Goal: Task Accomplishment & Management: Manage account settings

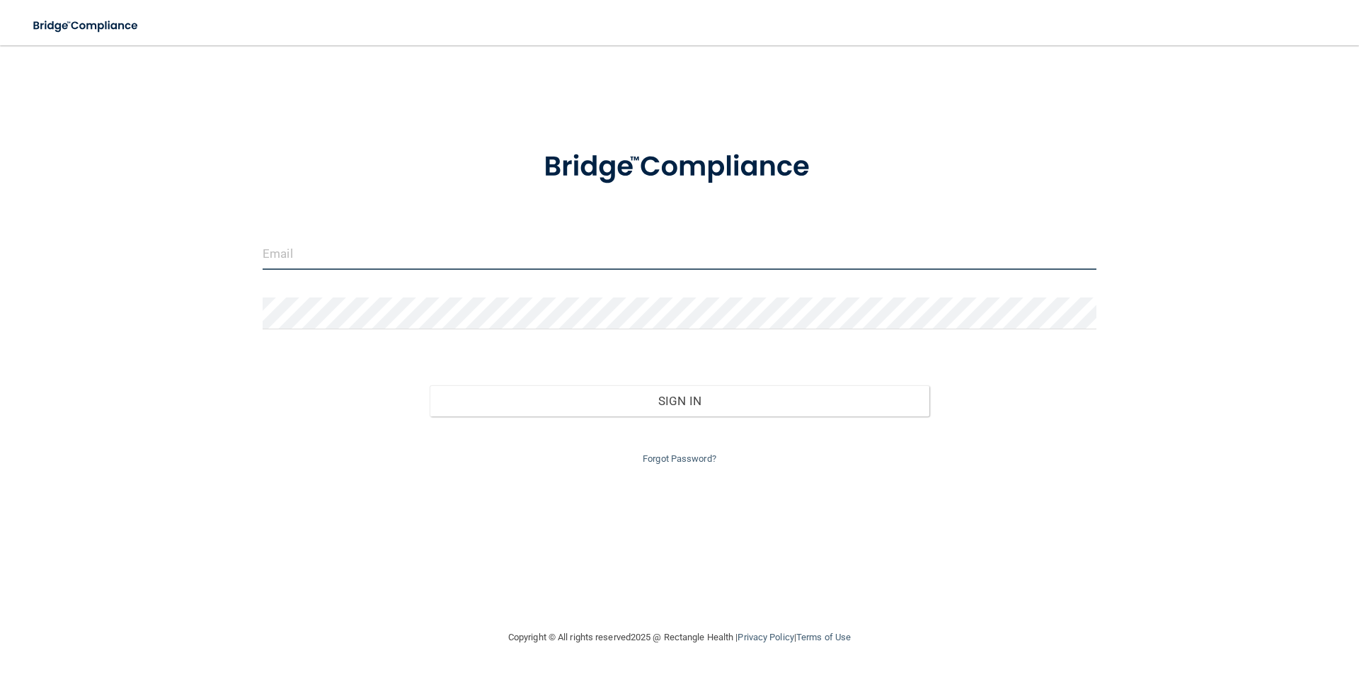
click at [416, 258] on input "email" at bounding box center [680, 254] width 834 height 32
click at [295, 257] on input "email" at bounding box center [680, 254] width 834 height 32
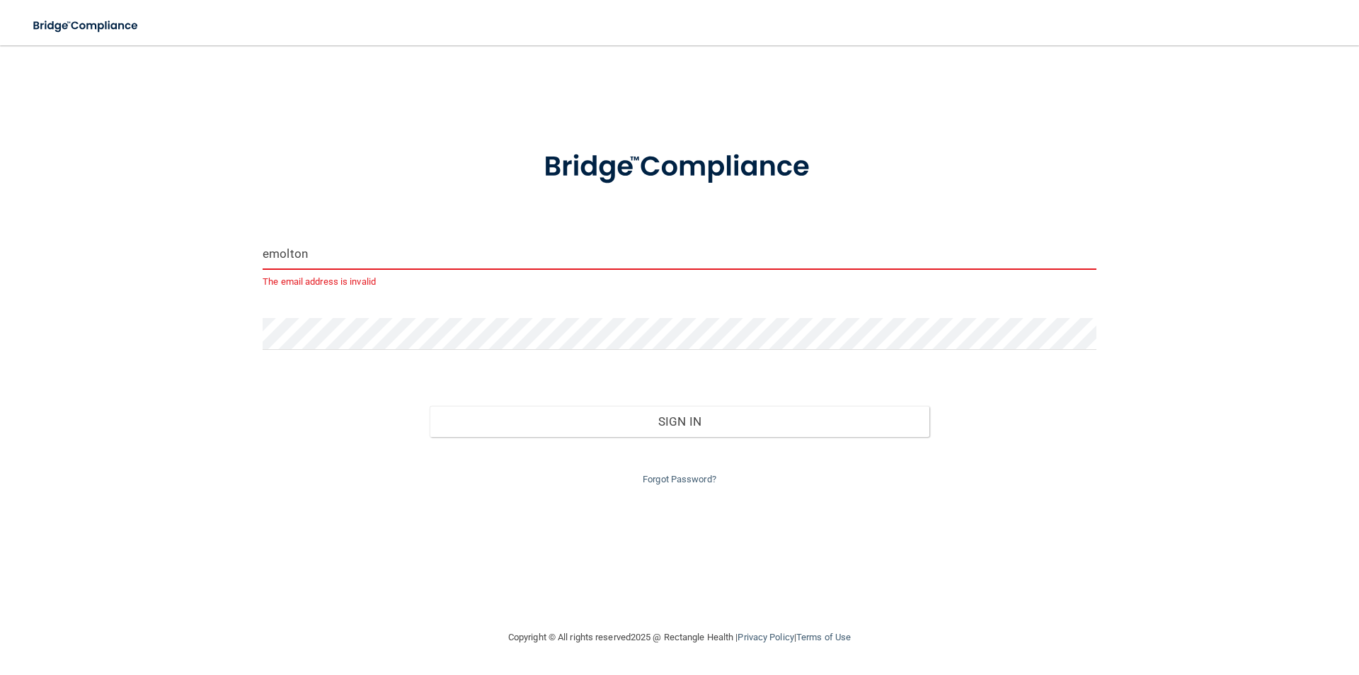
type input "[EMAIL_ADDRESS][DOMAIN_NAME]"
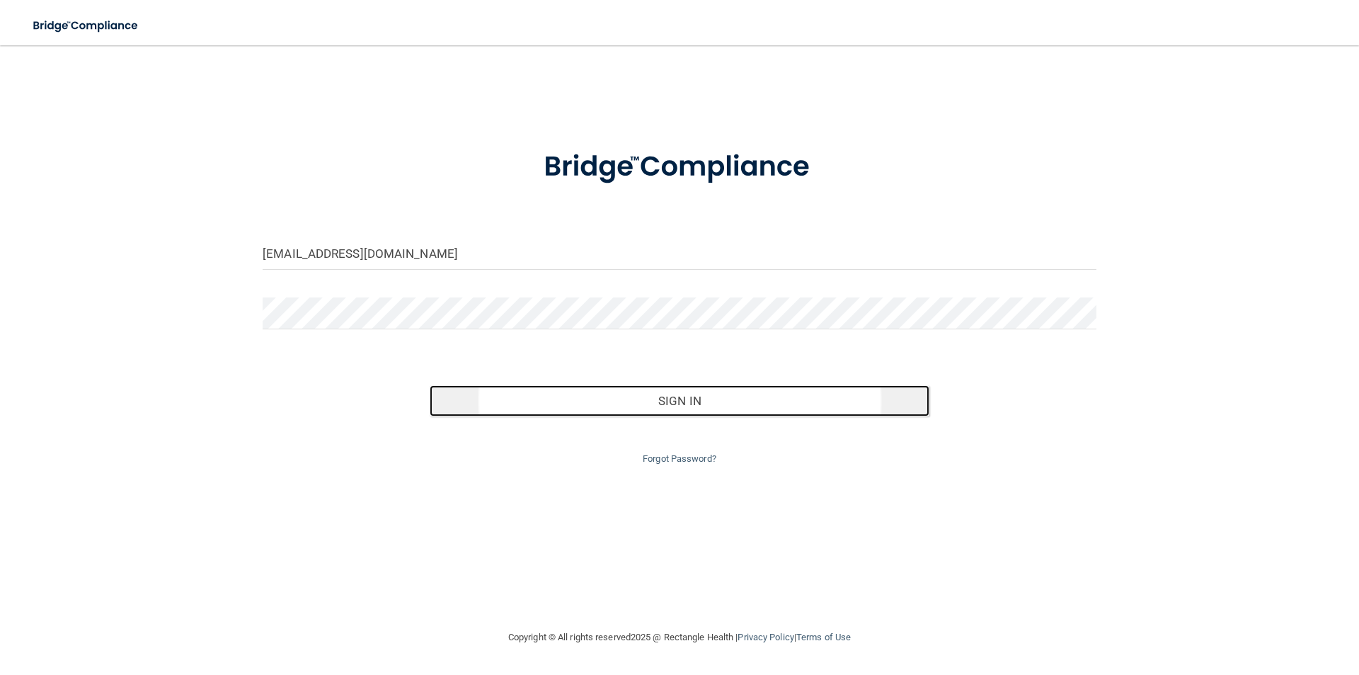
click at [576, 392] on button "Sign In" at bounding box center [680, 400] width 501 height 31
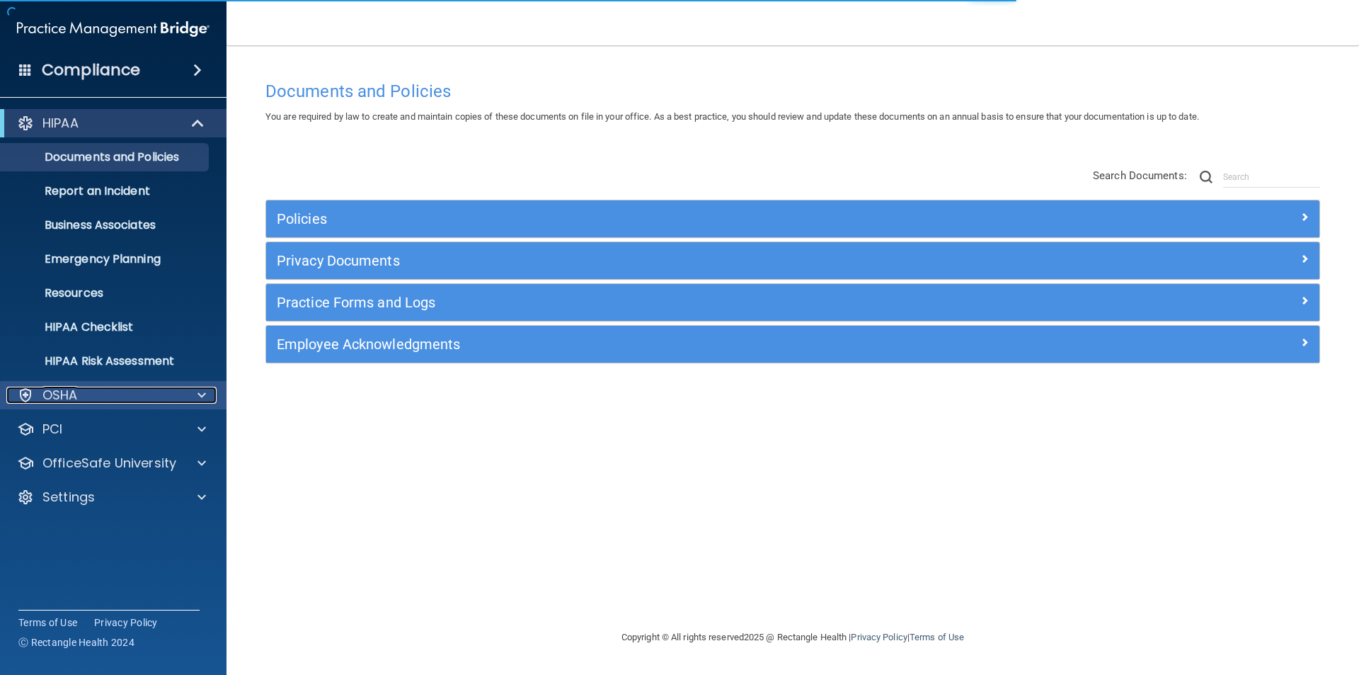
click at [200, 399] on span at bounding box center [202, 395] width 8 height 17
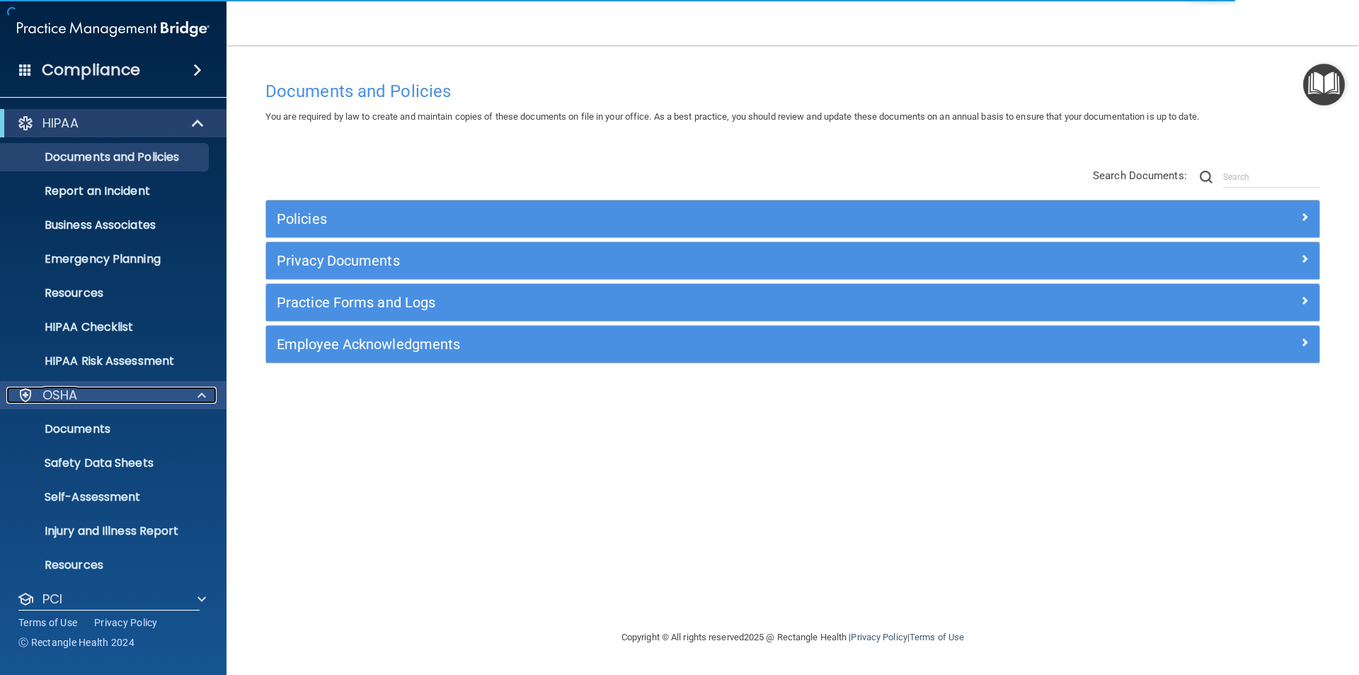
click at [200, 399] on span at bounding box center [202, 395] width 8 height 17
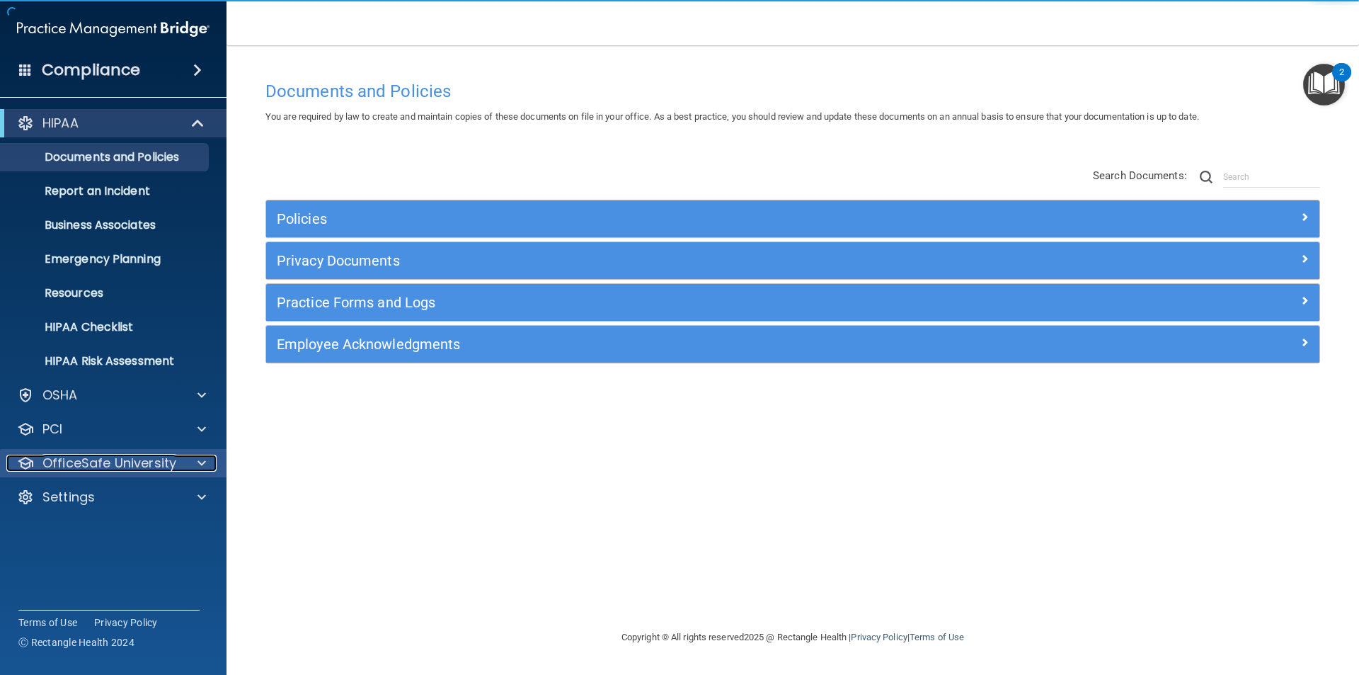
click at [199, 462] on span at bounding box center [202, 463] width 8 height 17
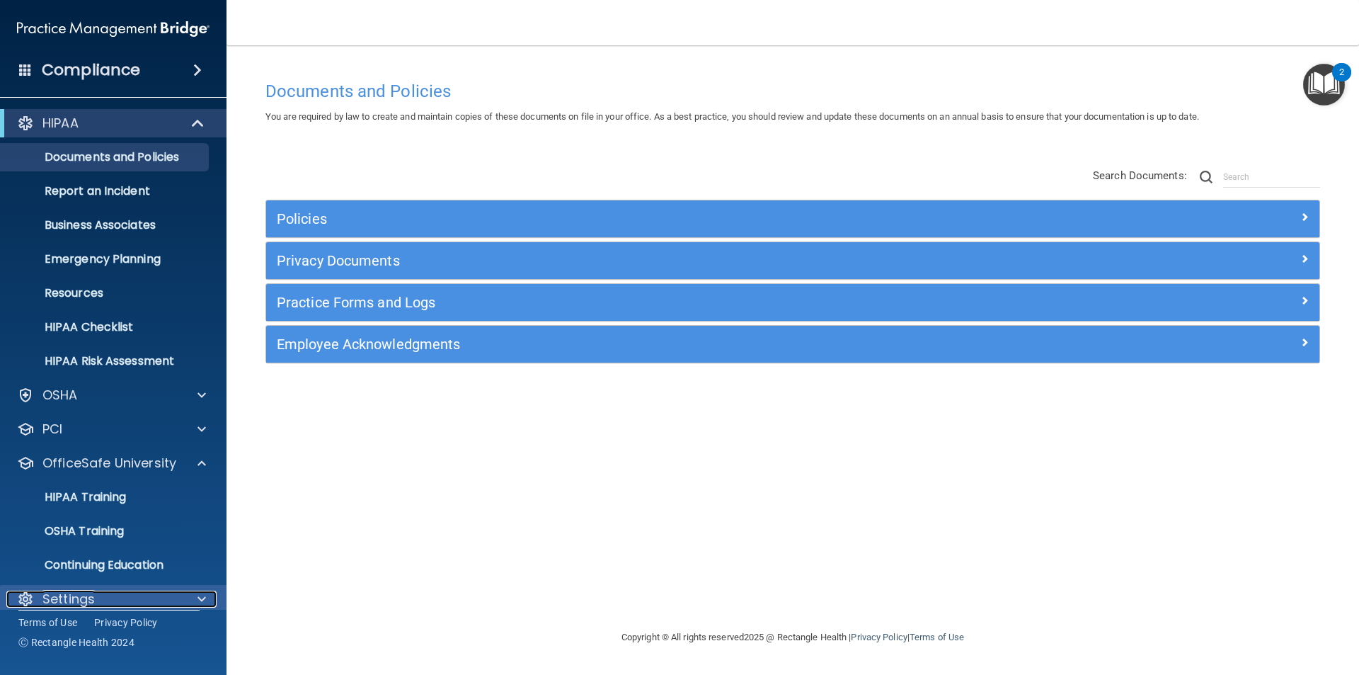
click at [202, 596] on span at bounding box center [202, 598] width 8 height 17
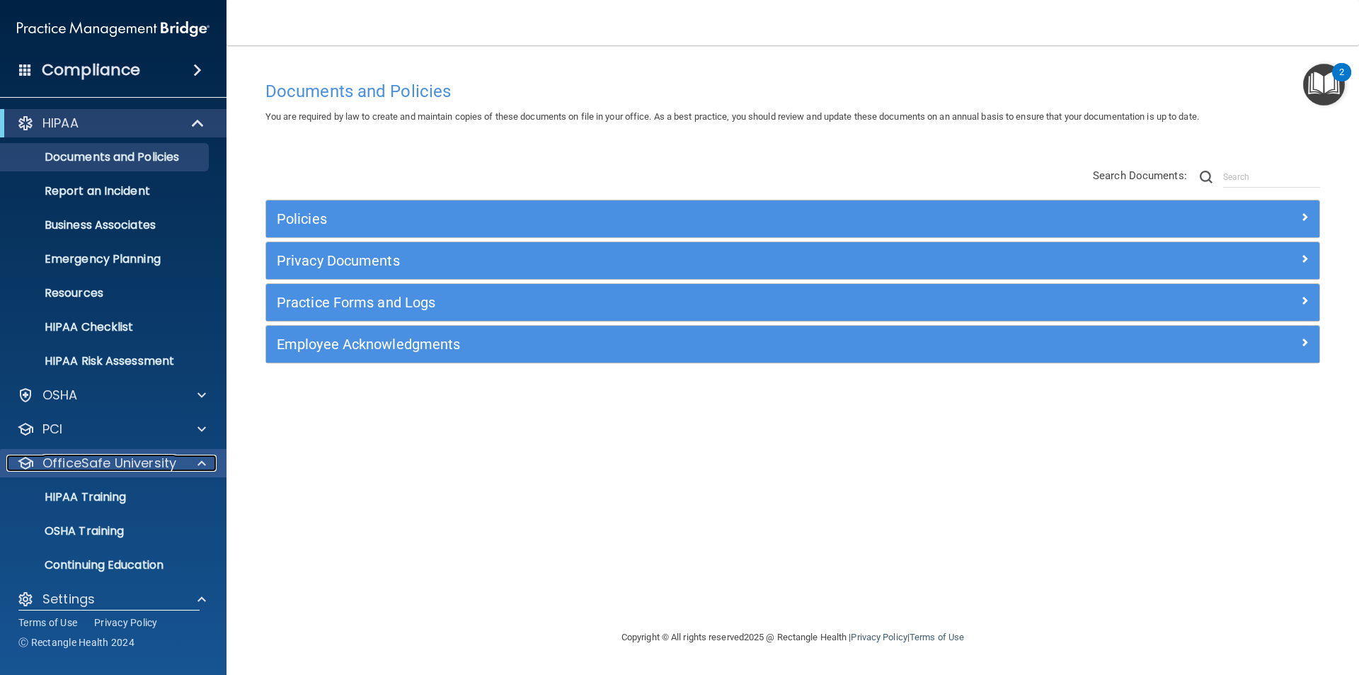
click at [198, 464] on span at bounding box center [202, 463] width 8 height 17
click at [136, 561] on p "My Users" at bounding box center [105, 565] width 193 height 14
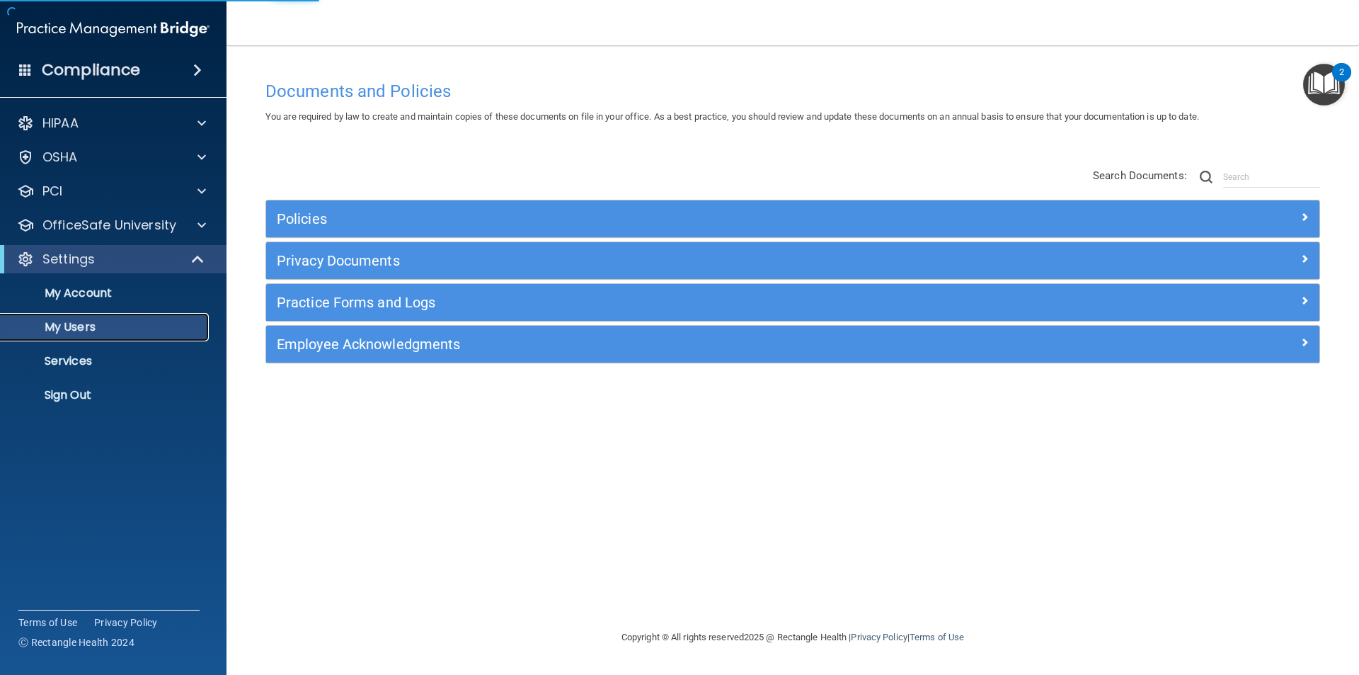
select select "20"
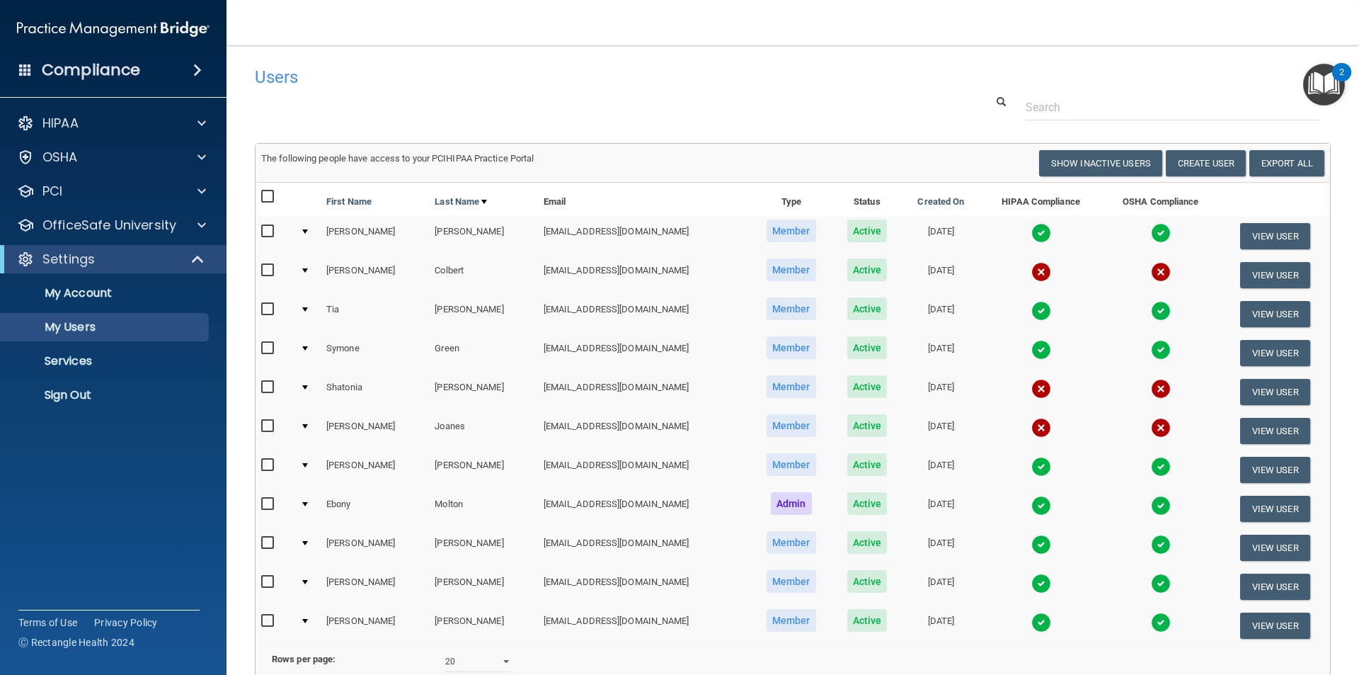
click at [270, 387] on input "checkbox" at bounding box center [269, 387] width 16 height 11
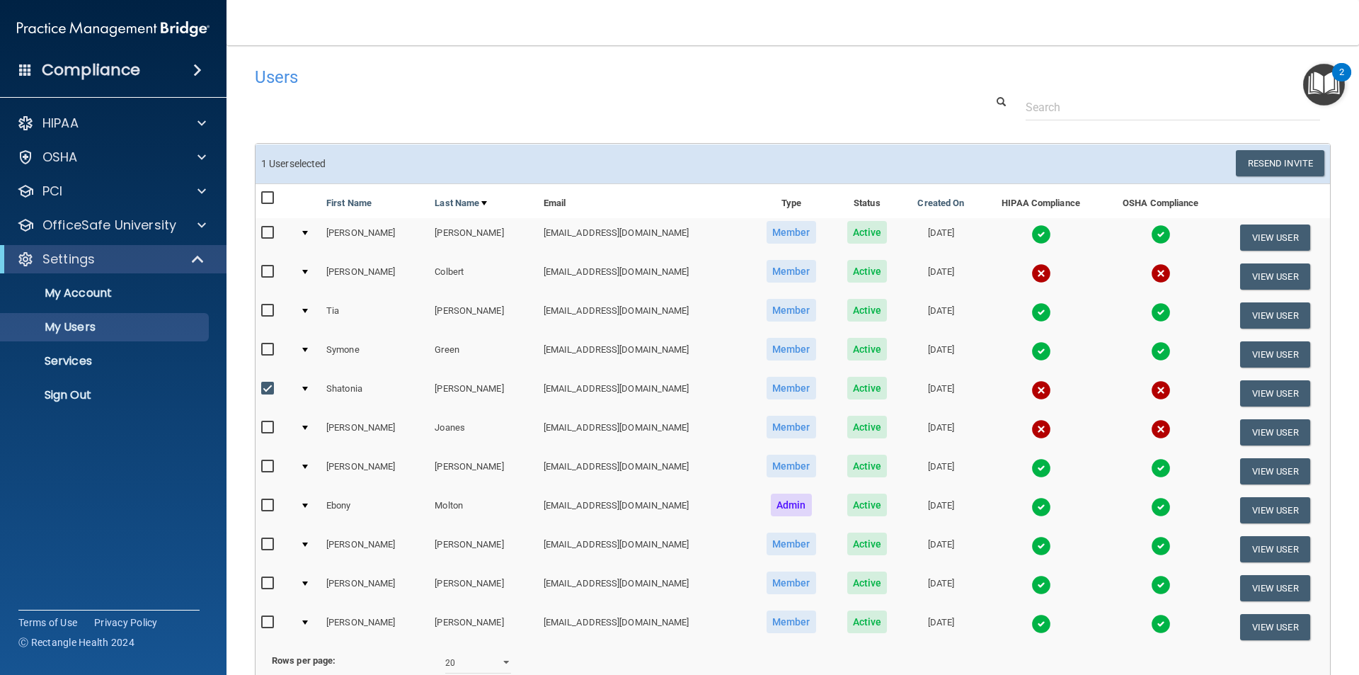
click at [303, 390] on div at bounding box center [305, 389] width 6 height 4
click at [1032, 388] on img at bounding box center [1042, 390] width 20 height 20
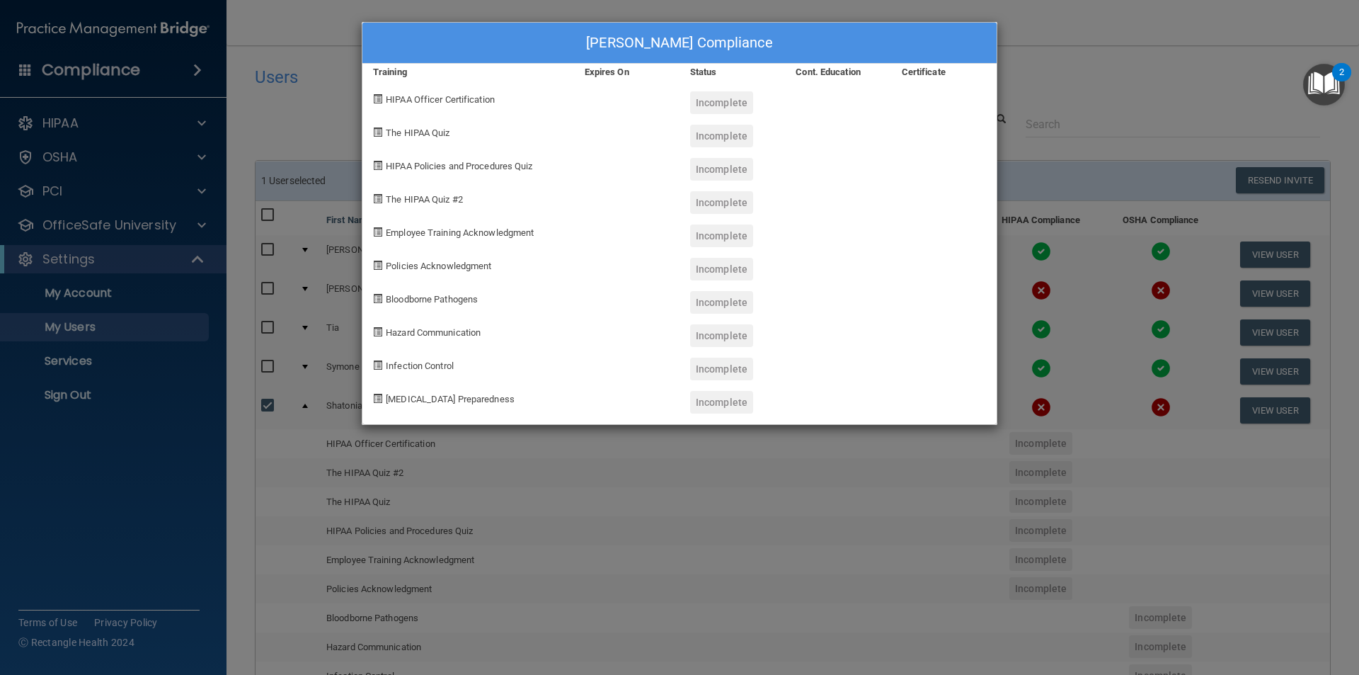
click at [1029, 75] on div "Shatonia Griffin's Compliance Training Expires On Status Cont. Education Certif…" at bounding box center [679, 337] width 1359 height 675
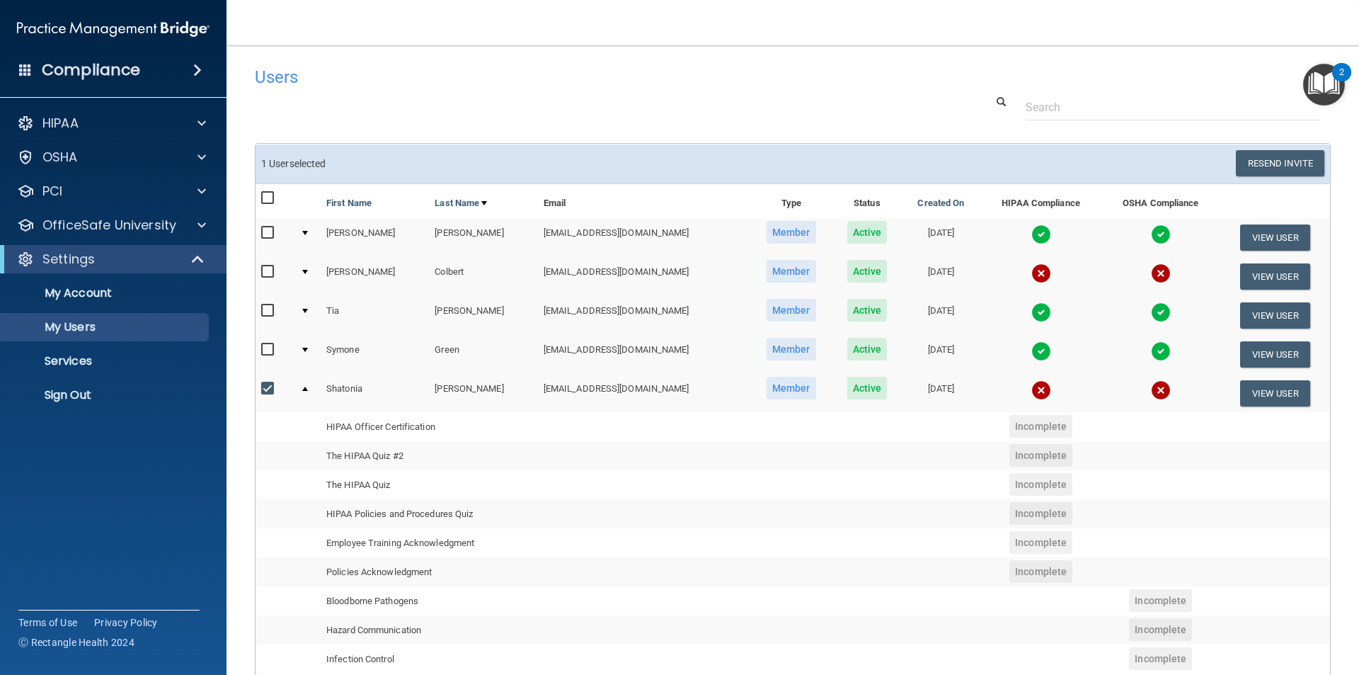
click at [264, 387] on input "checkbox" at bounding box center [269, 388] width 16 height 11
checkbox input "false"
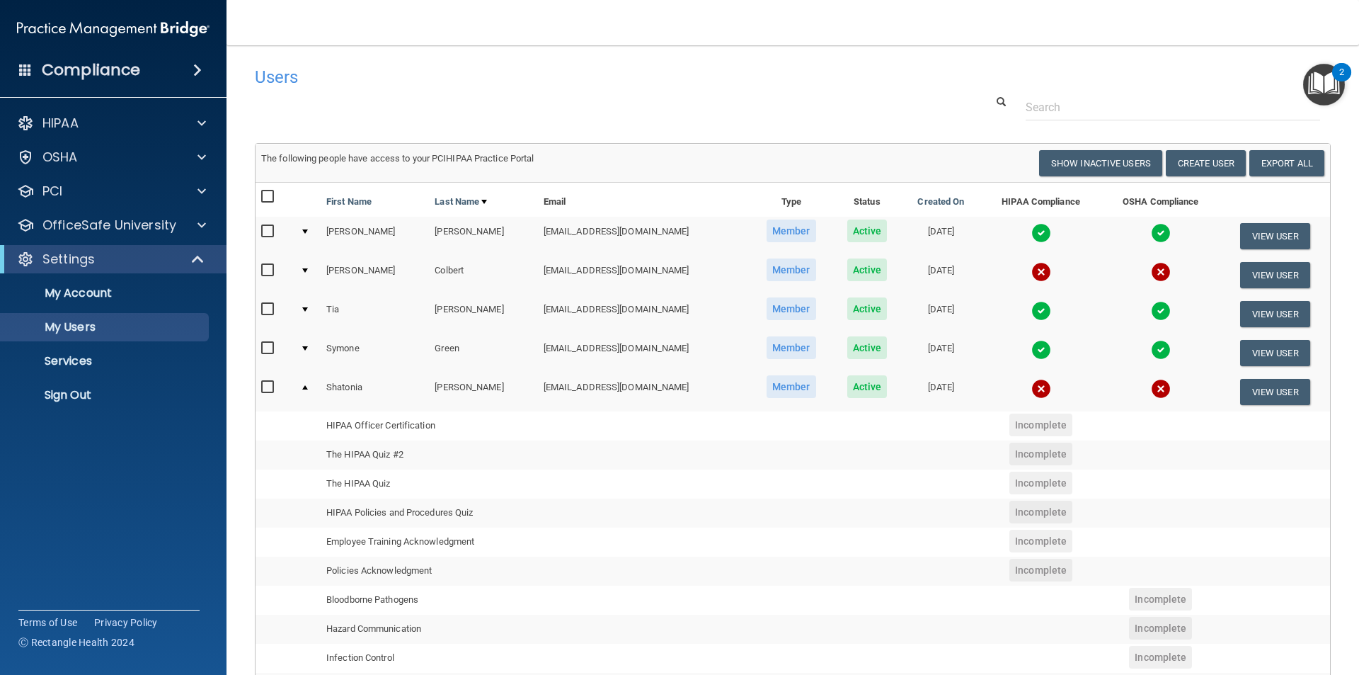
click at [304, 390] on td at bounding box center [308, 391] width 26 height 38
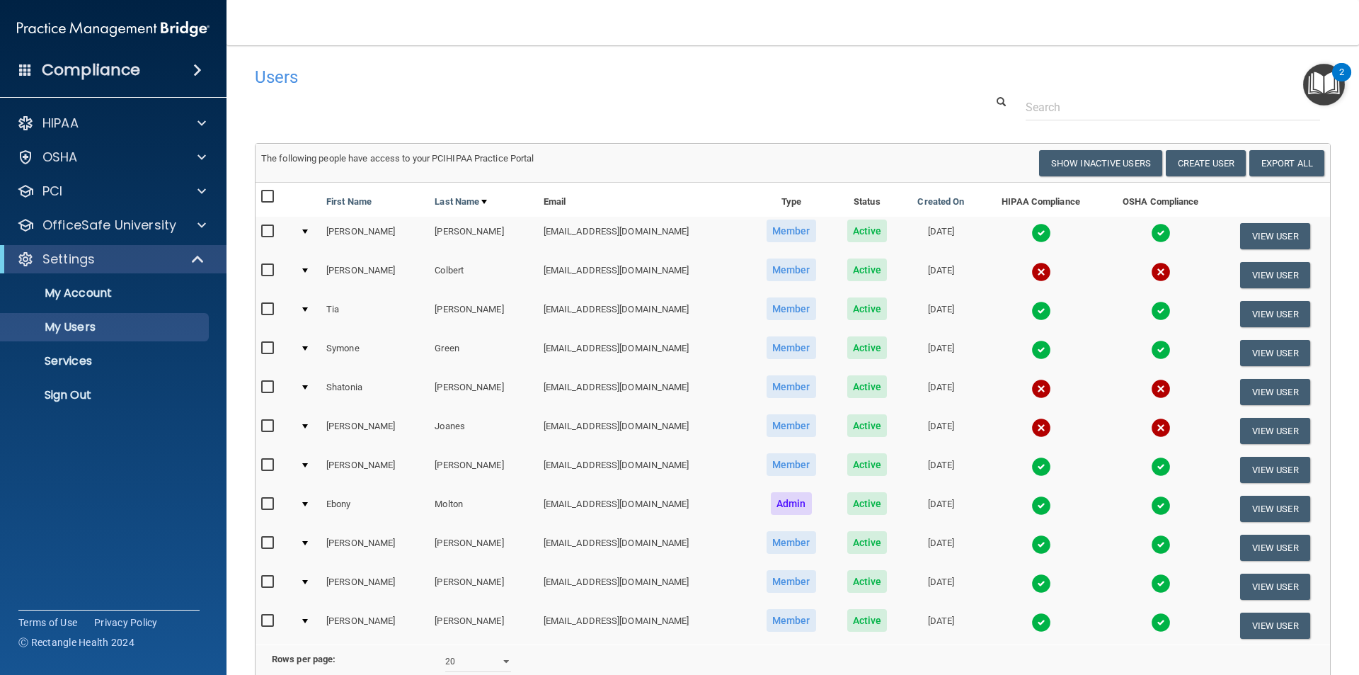
click at [265, 428] on input "checkbox" at bounding box center [269, 426] width 16 height 11
checkbox input "true"
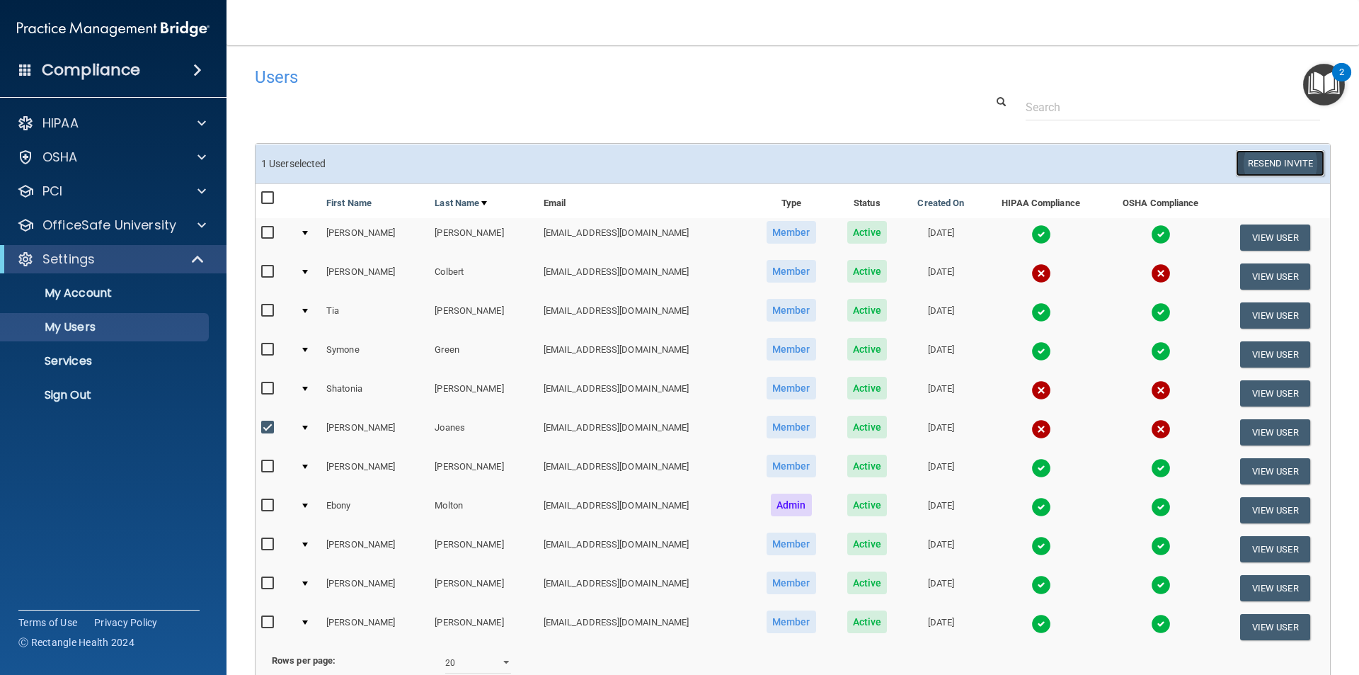
click at [1250, 168] on button "Resend Invite" at bounding box center [1280, 163] width 88 height 26
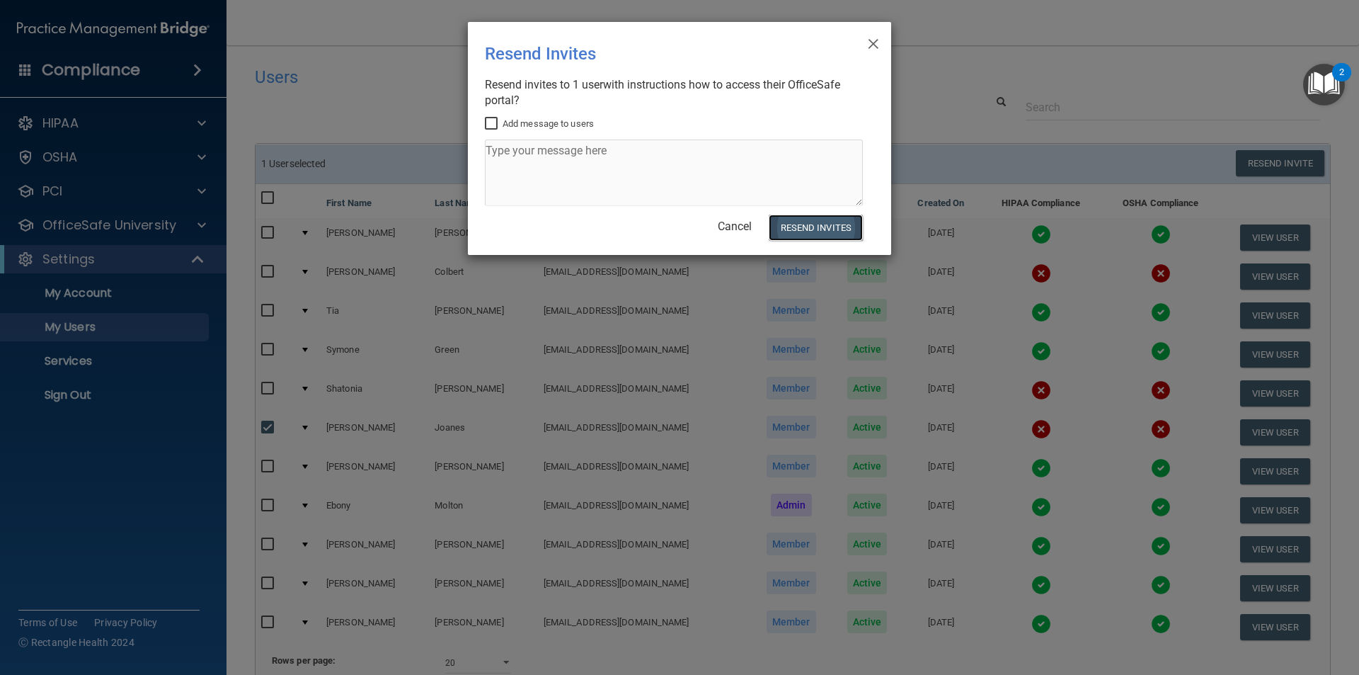
click at [818, 230] on button "Resend Invites" at bounding box center [816, 228] width 94 height 26
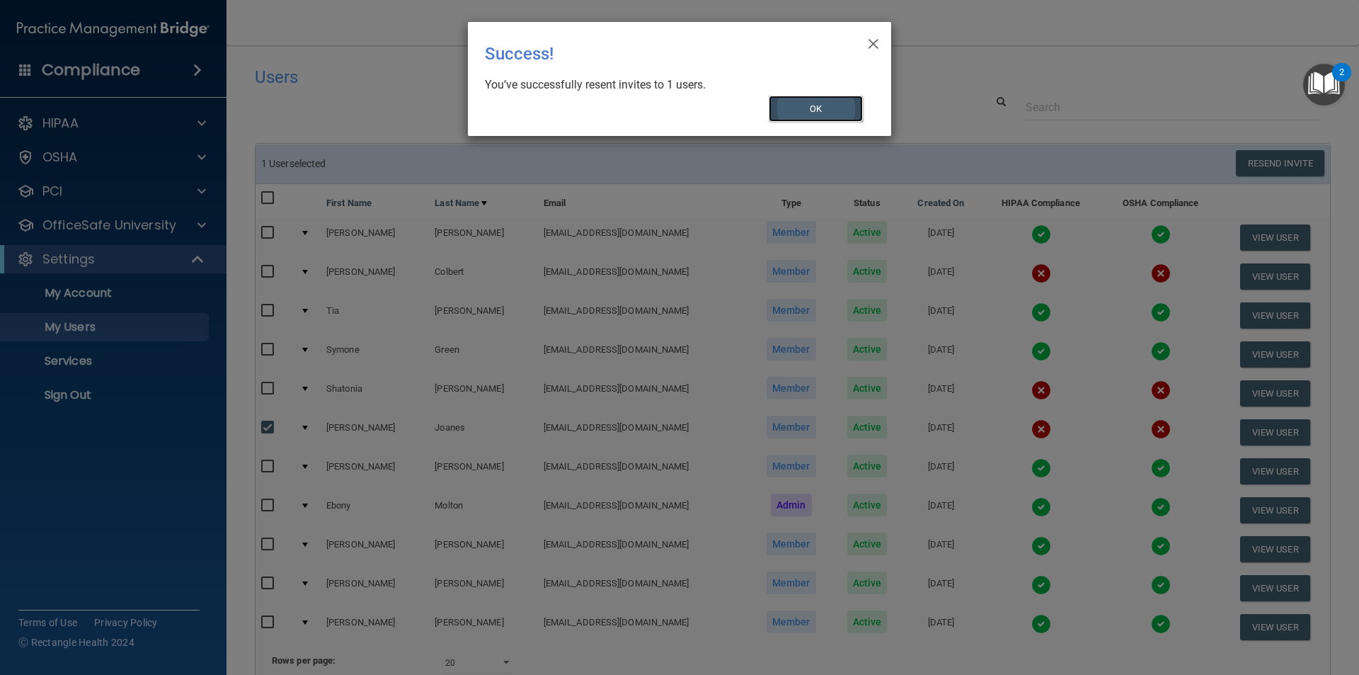
click at [806, 113] on button "OK" at bounding box center [816, 109] width 95 height 26
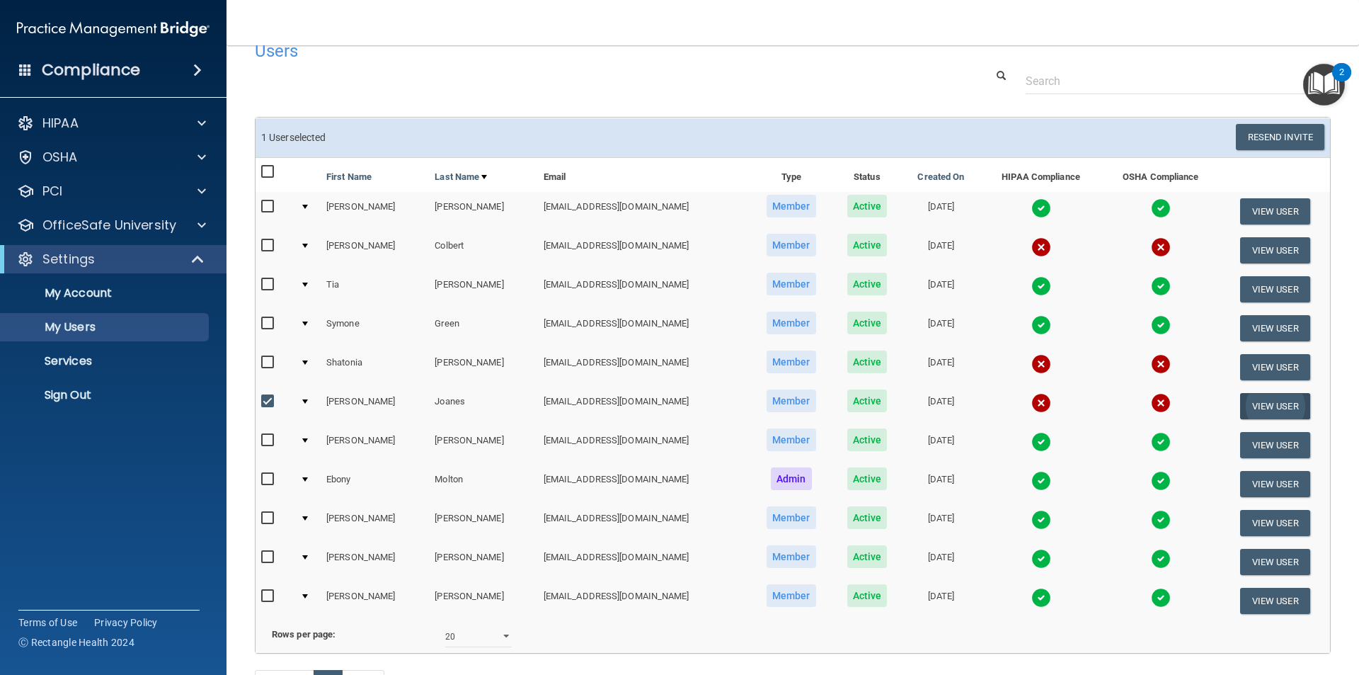
scroll to position [71, 0]
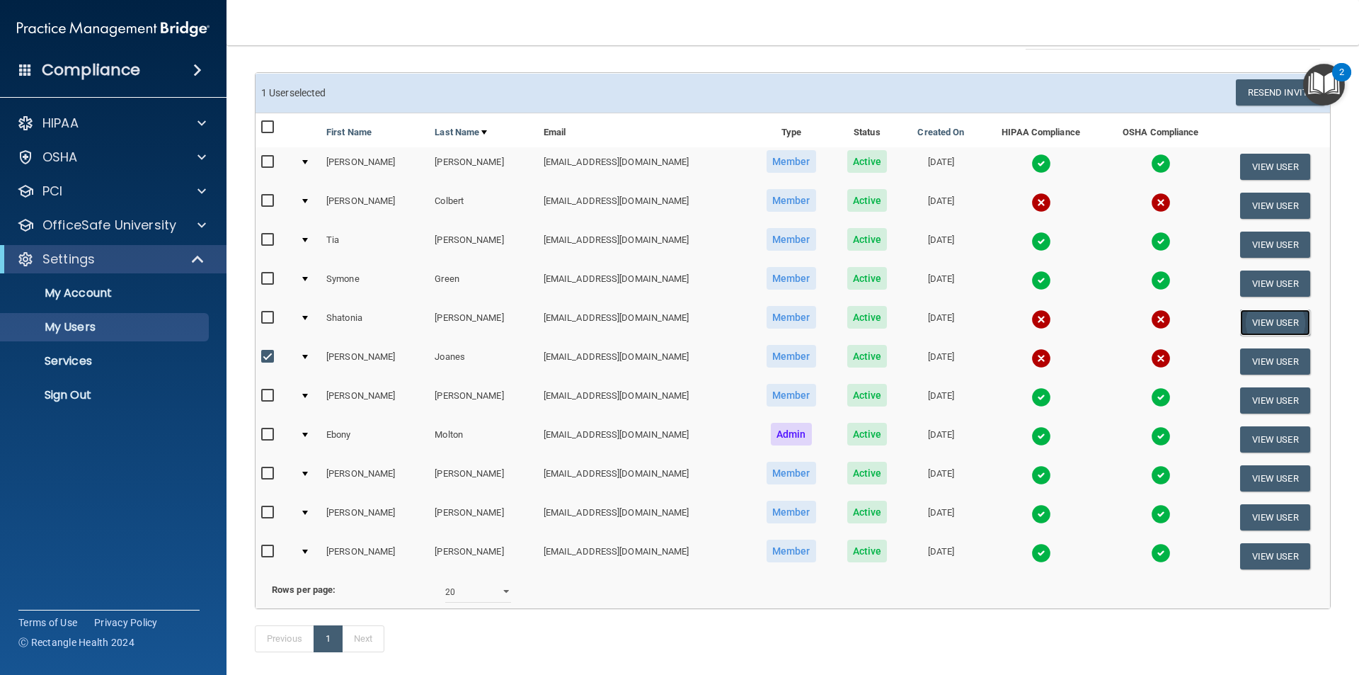
click at [1257, 318] on button "View User" at bounding box center [1275, 322] width 70 height 26
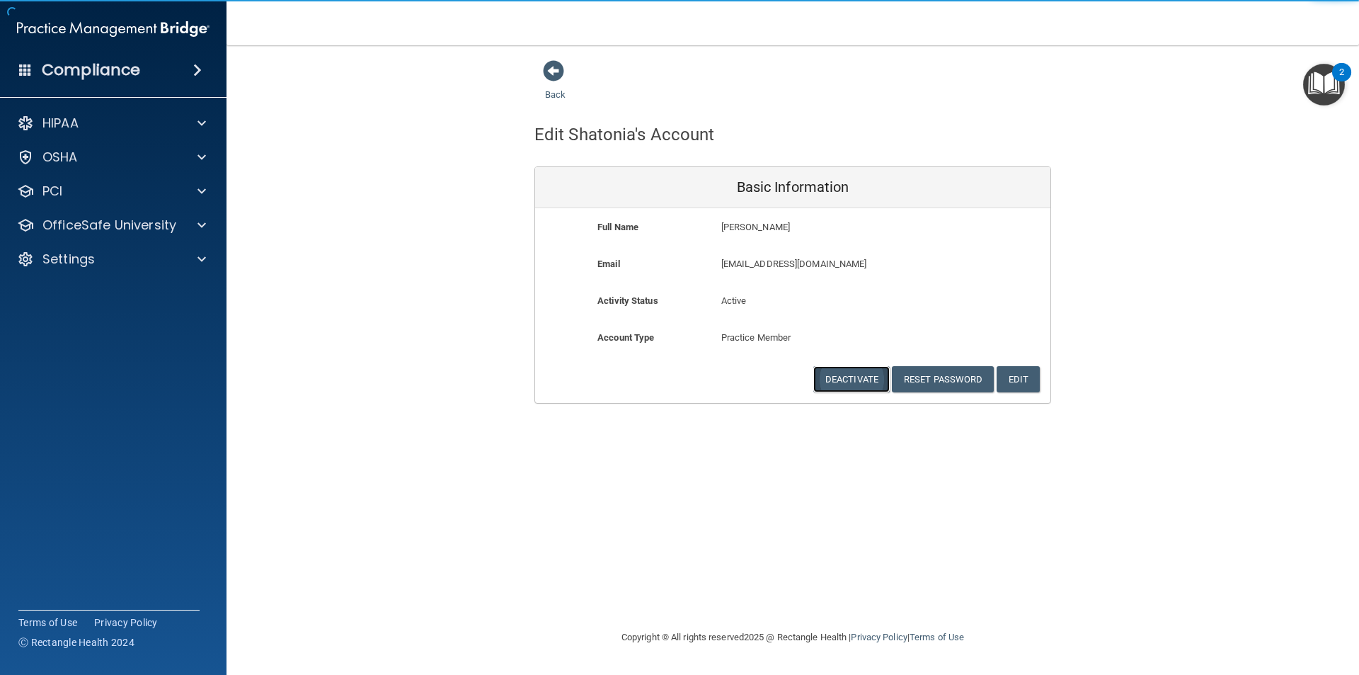
click at [881, 372] on button "Deactivate" at bounding box center [851, 379] width 76 height 26
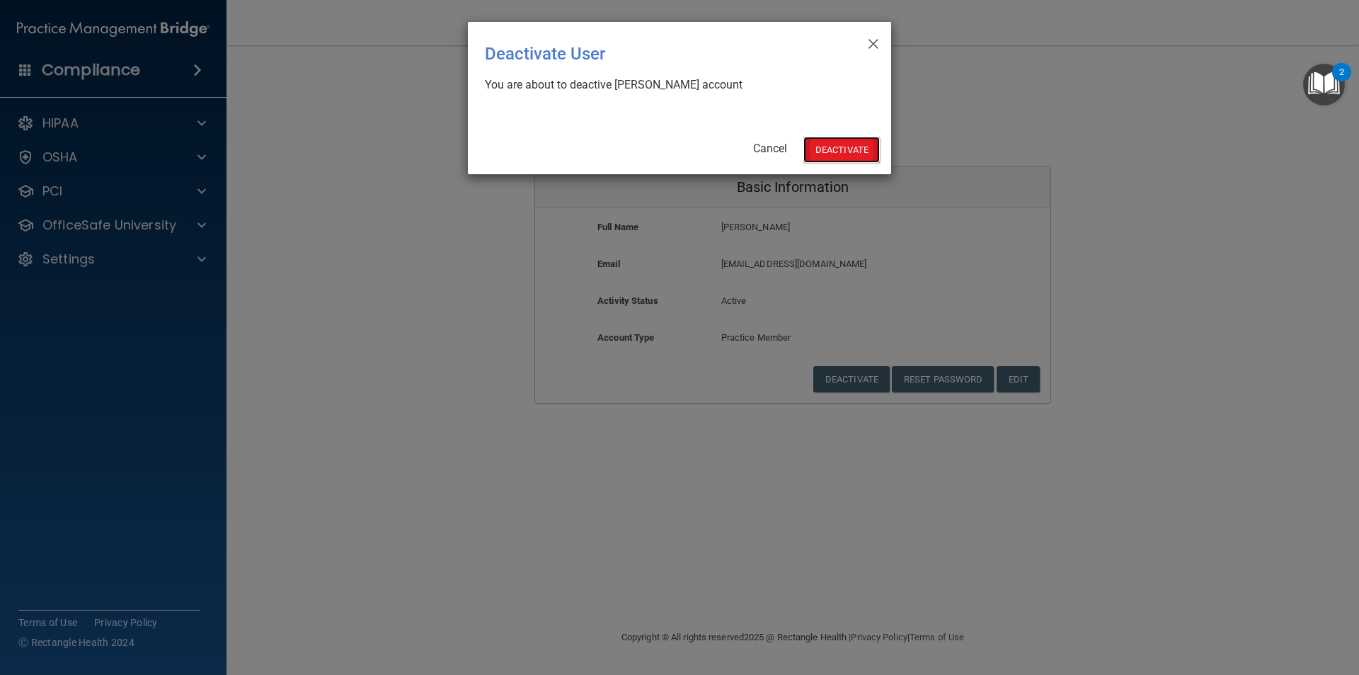
click at [848, 145] on button "Deactivate" at bounding box center [842, 150] width 76 height 26
